Goal: Obtain resource: Obtain resource

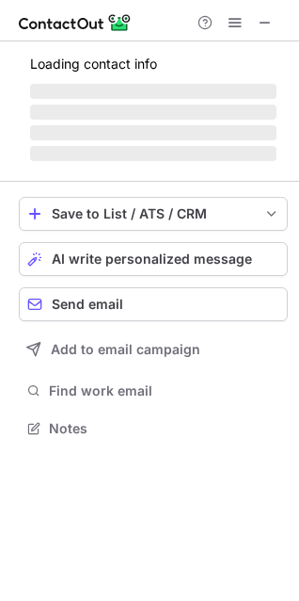
scroll to position [427, 299]
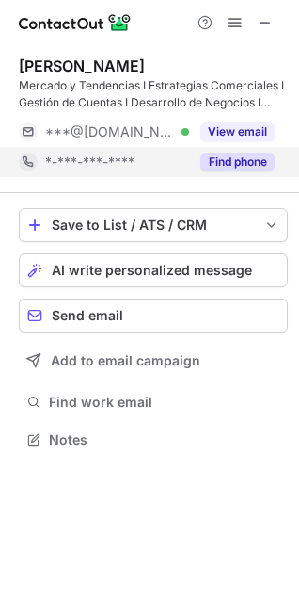
click at [225, 157] on button "Find phone" at bounding box center [238, 162] width 74 height 19
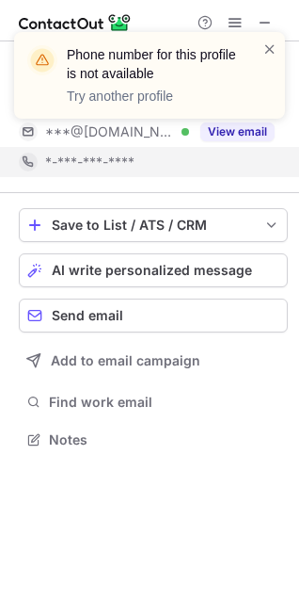
click at [228, 126] on div "Phone number for this profile is not available Try another profile" at bounding box center [149, 82] width 301 height 139
click at [228, 129] on div "Phone number for this profile is not available Try another profile" at bounding box center [149, 82] width 301 height 139
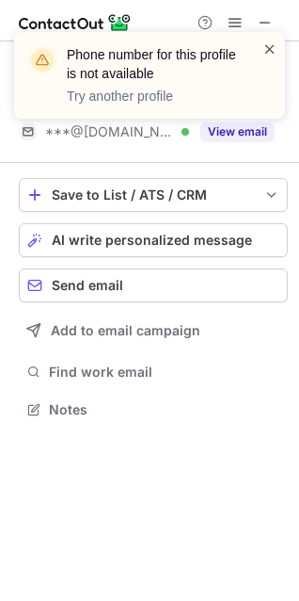
click at [269, 48] on span at bounding box center [270, 49] width 15 height 19
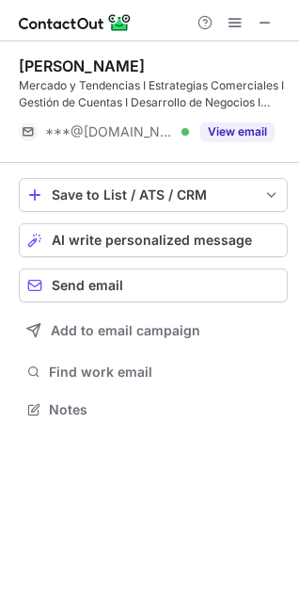
click at [235, 135] on div "Phone number for this profile is not available Try another profile" at bounding box center [149, 82] width 301 height 139
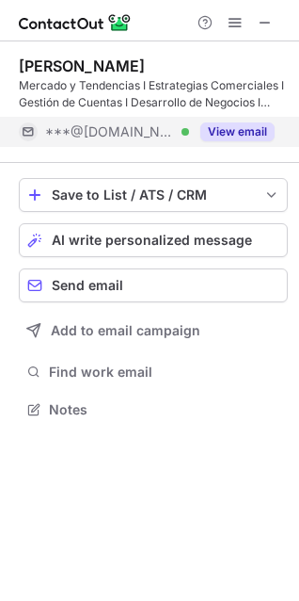
click at [234, 135] on button "View email" at bounding box center [238, 131] width 74 height 19
